Goal: Complete application form

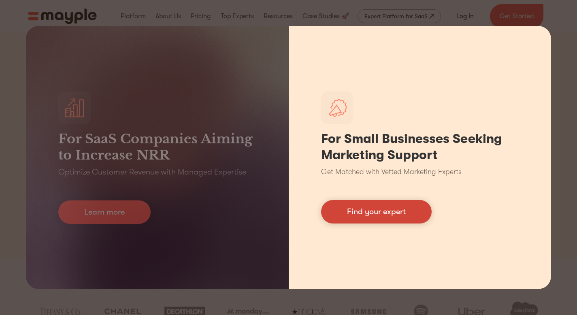
click at [399, 210] on link "Find your expert" at bounding box center [376, 211] width 111 height 23
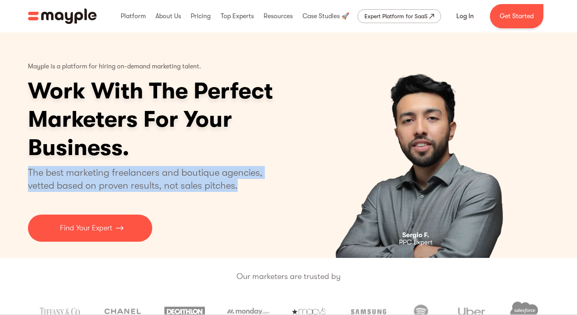
drag, startPoint x: 239, startPoint y: 190, endPoint x: 30, endPoint y: 170, distance: 210.4
click at [13, 170] on div "Mayple is a platform for hiring on-demand marketing talent. Work With The Perfe…" at bounding box center [288, 145] width 577 height 226
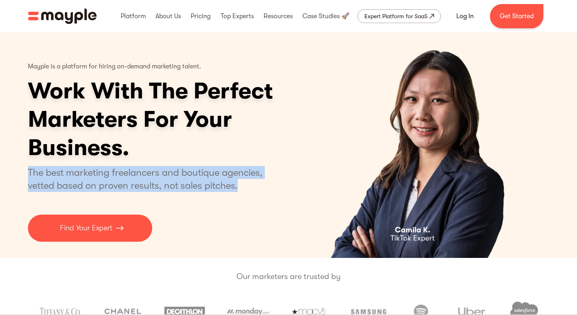
click at [252, 183] on p "The best marketing freelancers and boutique agencies, vetted based on proven re…" at bounding box center [150, 179] width 244 height 26
drag, startPoint x: 242, startPoint y: 189, endPoint x: 20, endPoint y: 168, distance: 222.6
click at [17, 168] on div "Mayple is a platform for hiring on-demand marketing talent. Work With The Perfe…" at bounding box center [288, 145] width 577 height 226
click at [252, 190] on p "The best marketing freelancers and boutique agencies, vetted based on proven re…" at bounding box center [150, 179] width 244 height 26
drag, startPoint x: 246, startPoint y: 188, endPoint x: 87, endPoint y: 172, distance: 160.4
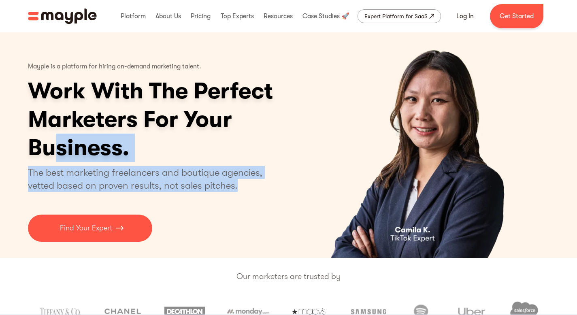
click at [60, 152] on div "Mayple is a platform for hiring on-demand marketing talent. Work With The Perfe…" at bounding box center [182, 149] width 308 height 185
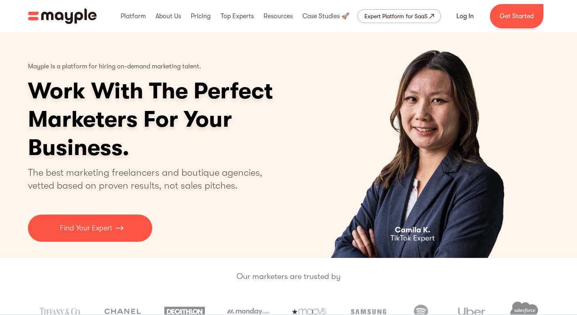
click at [316, 239] on div "3 of 5" at bounding box center [422, 145] width 253 height 226
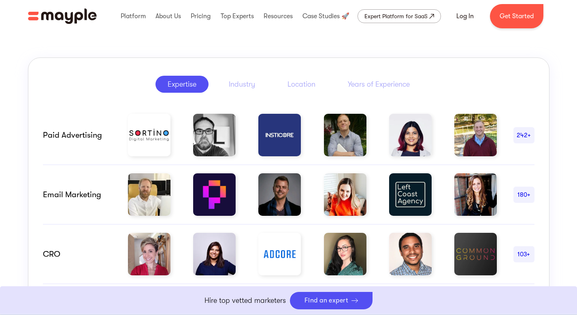
scroll to position [431, 0]
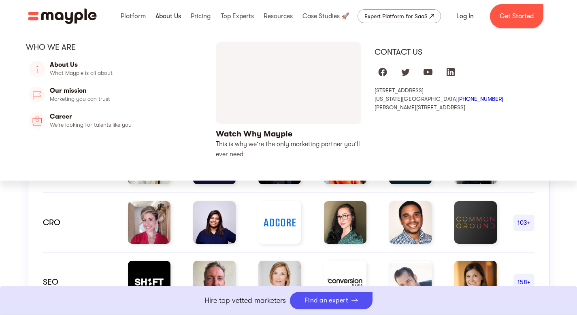
click at [173, 17] on link at bounding box center [169, 16] width 30 height 26
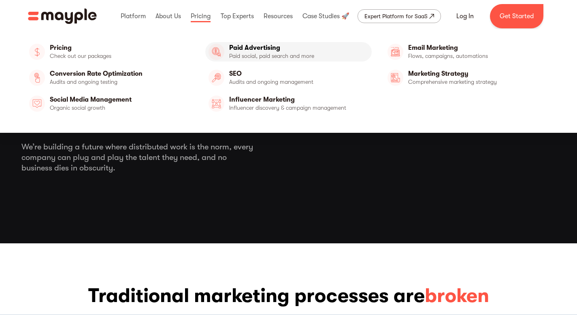
click at [265, 49] on link "Paid Advertising" at bounding box center [288, 51] width 167 height 19
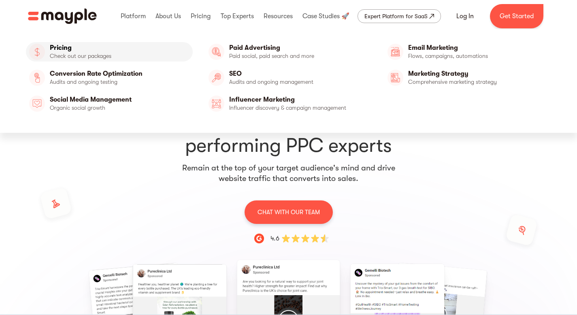
click at [87, 53] on link "Pricing" at bounding box center [109, 51] width 167 height 19
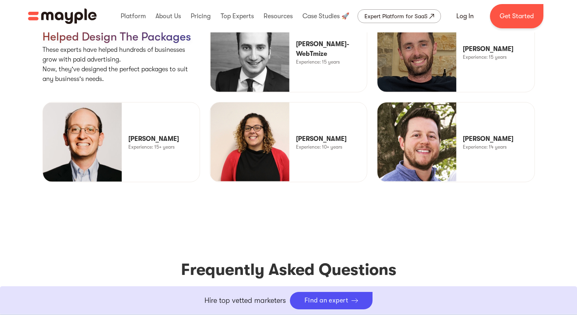
scroll to position [2134, 0]
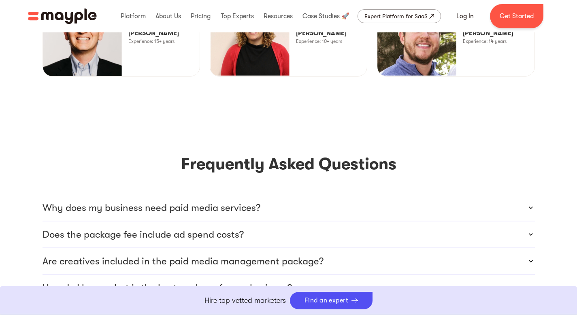
click at [531, 204] on icon at bounding box center [531, 208] width 8 height 8
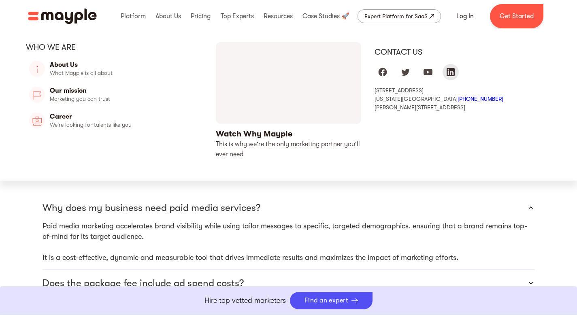
click at [452, 73] on img "Mayple at LinkedIn" at bounding box center [451, 72] width 10 height 10
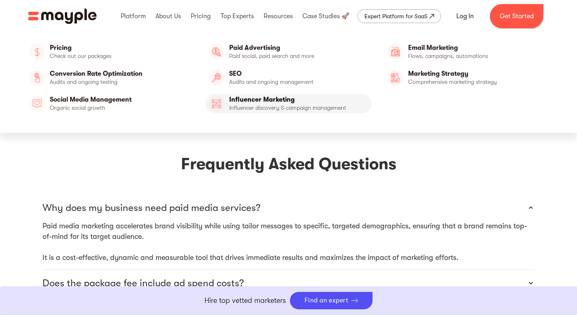
click at [256, 101] on link "Influencer Marketing" at bounding box center [288, 103] width 167 height 19
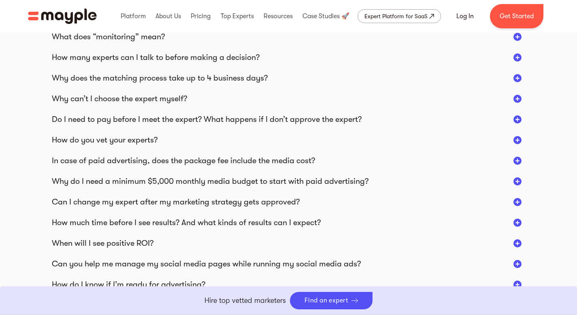
scroll to position [1456, 0]
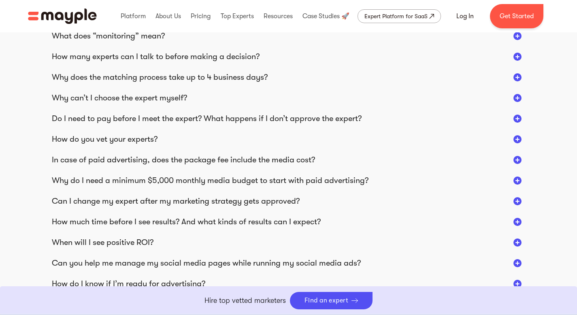
click at [271, 179] on div "Why do I need a minimum $5,000 monthly media budget to start with paid advertis…" at bounding box center [210, 180] width 317 height 11
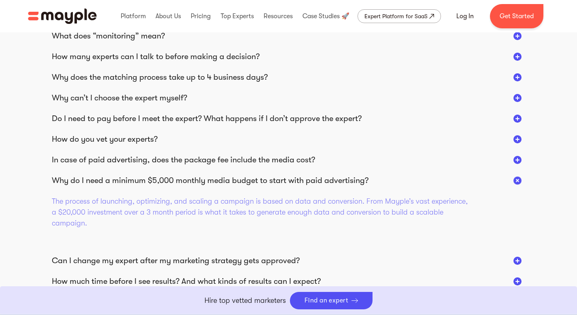
click at [278, 179] on div "Why do I need a minimum $5,000 monthly media budget to start with paid advertis…" at bounding box center [210, 180] width 317 height 11
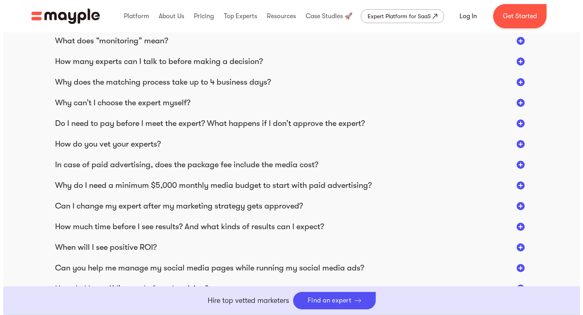
scroll to position [1142, 0]
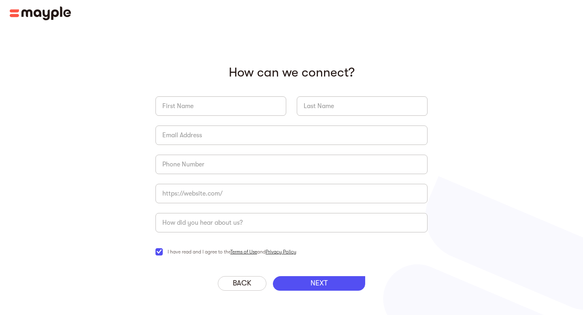
scroll to position [16, 0]
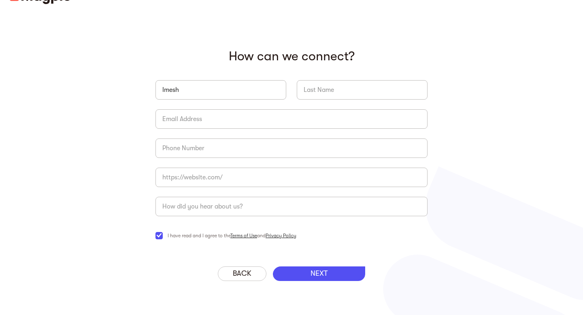
type input "Imesh"
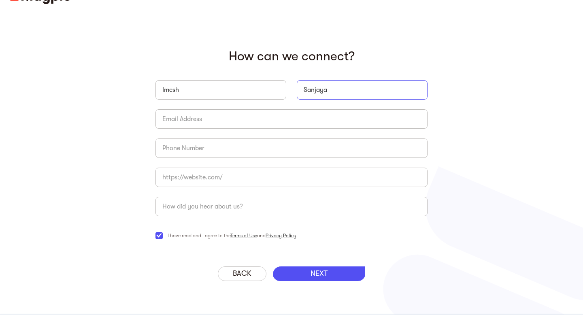
type input "Sanjaya"
type input "t"
type input "innovatwin@gmail.com"
click at [200, 147] on input "briefForm" at bounding box center [292, 148] width 272 height 19
type input "+94772288774"
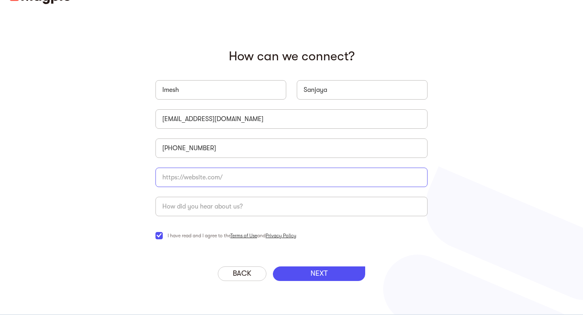
click at [184, 173] on input "briefForm" at bounding box center [292, 177] width 272 height 19
type input "NA"
click at [187, 207] on input "briefForm" at bounding box center [292, 206] width 272 height 19
type input "Online"
click at [326, 274] on p "NEXT" at bounding box center [319, 273] width 17 height 9
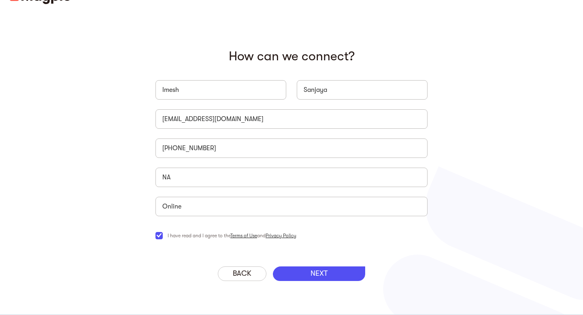
click at [318, 271] on p "NEXT" at bounding box center [319, 273] width 17 height 9
click at [322, 274] on p "NEXT" at bounding box center [319, 273] width 17 height 9
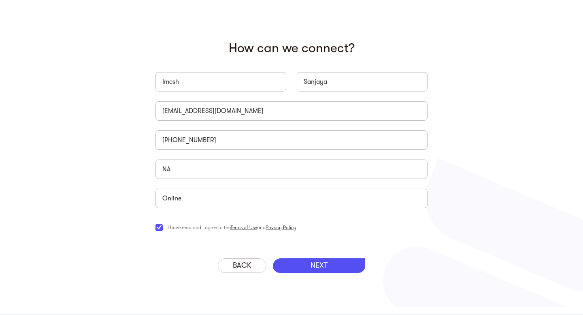
click at [321, 260] on div "NEXT" at bounding box center [319, 265] width 92 height 15
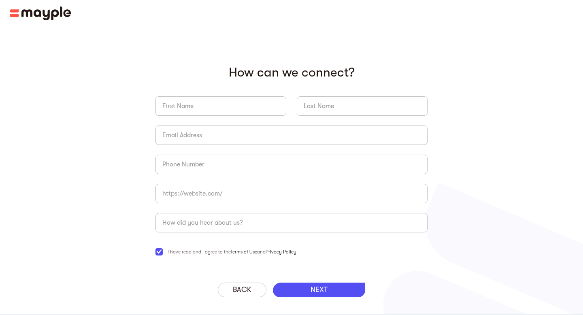
click at [324, 293] on p "NEXT" at bounding box center [319, 290] width 17 height 9
click at [288, 295] on div "NEXT" at bounding box center [319, 290] width 92 height 15
click at [177, 114] on input "briefForm" at bounding box center [221, 105] width 131 height 19
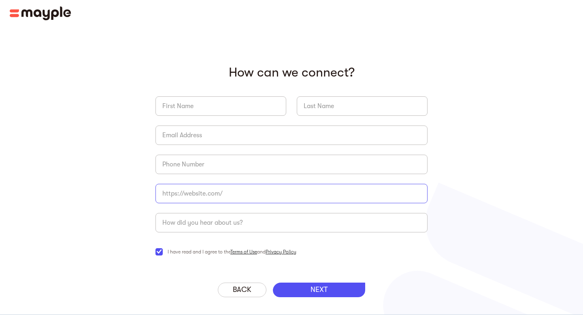
click at [177, 197] on input "briefForm" at bounding box center [292, 193] width 272 height 19
type input "n"
click at [326, 292] on p "NEXT" at bounding box center [319, 290] width 17 height 9
